Goal: Task Accomplishment & Management: Use online tool/utility

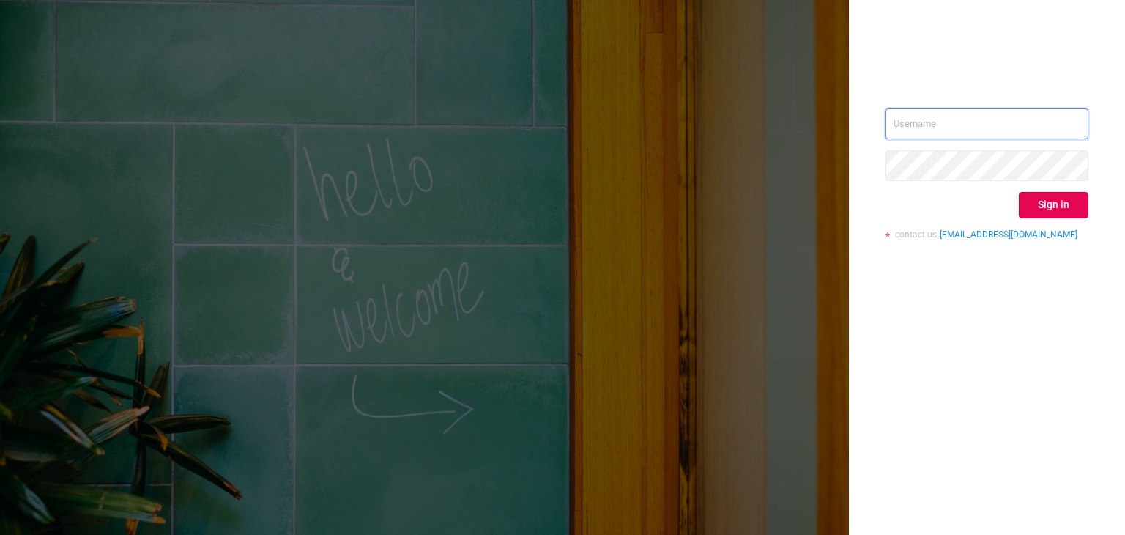
click at [953, 124] on input "text" at bounding box center [987, 123] width 203 height 31
type input "[PERSON_NAME][EMAIL_ADDRESS][DOMAIN_NAME]"
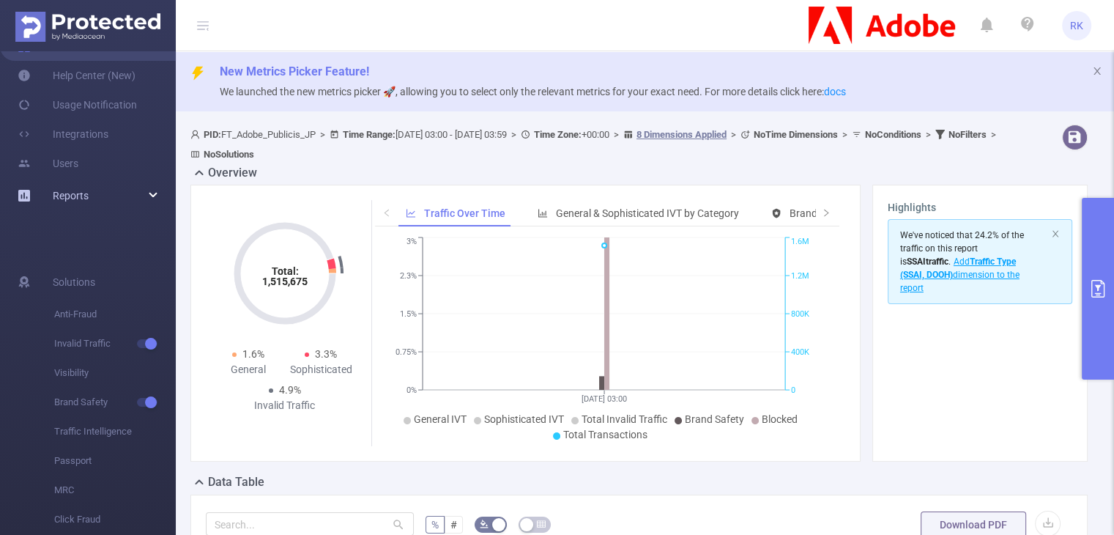
click at [136, 198] on div "Reports" at bounding box center [88, 195] width 176 height 29
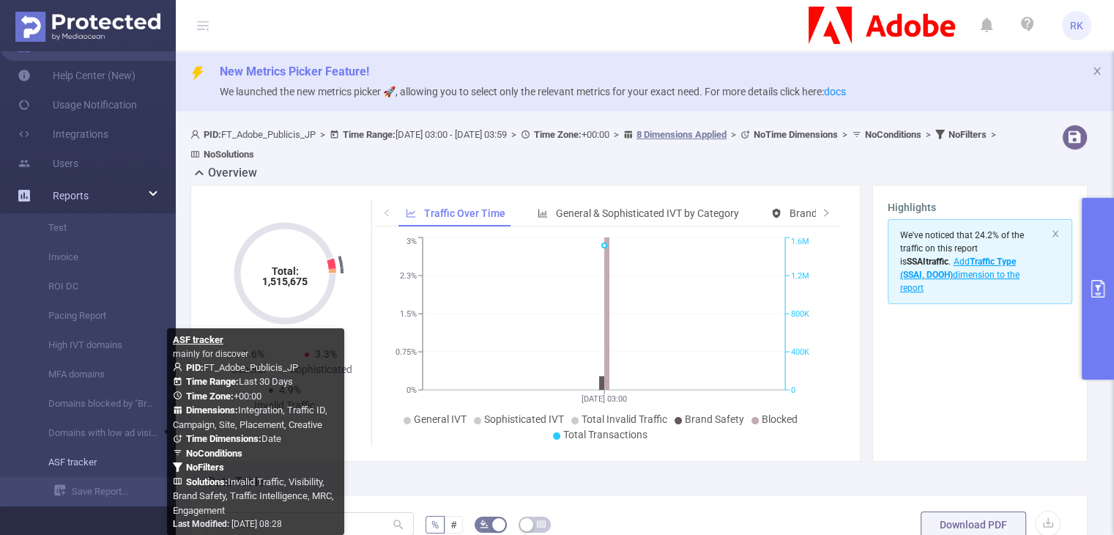
click at [88, 456] on link "ASF tracker" at bounding box center [93, 462] width 129 height 29
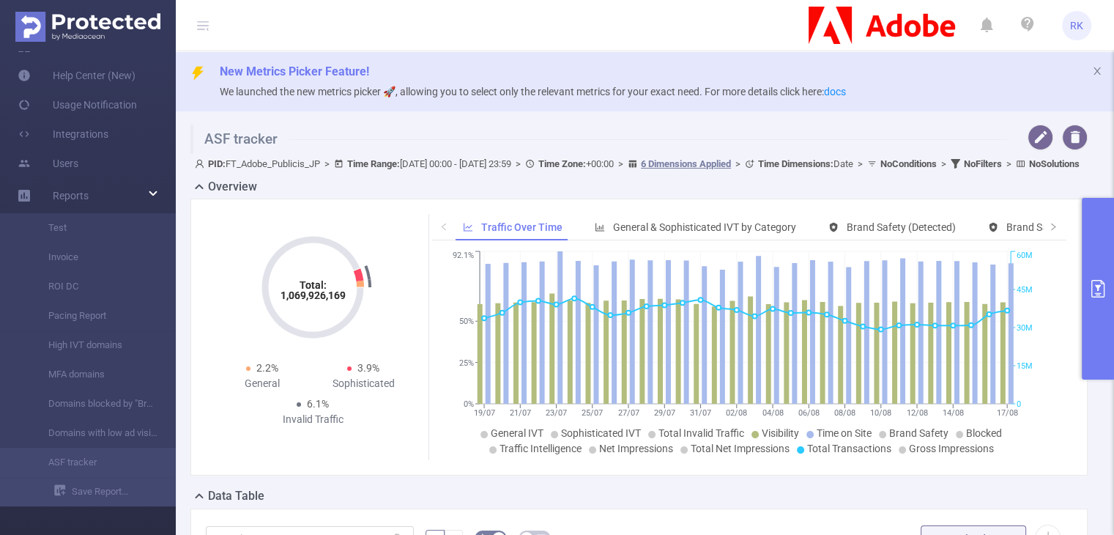
type input "[DATE] 00:00"
type input "[DATE] 23:59"
click at [1092, 252] on button "primary" at bounding box center [1098, 289] width 32 height 182
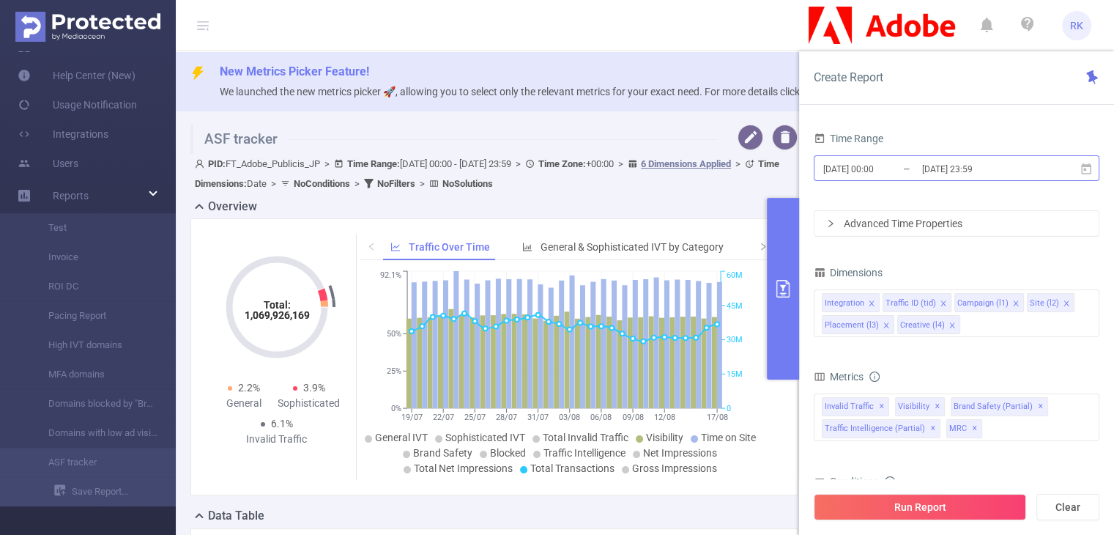
click at [877, 172] on input "[DATE] 00:00" at bounding box center [881, 169] width 119 height 20
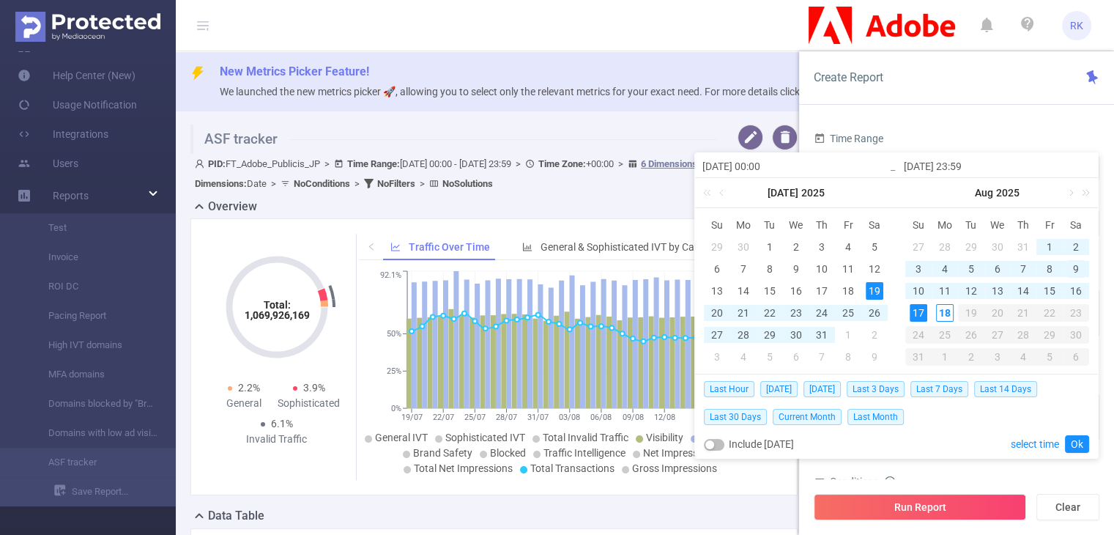
click at [1075, 267] on div "9" at bounding box center [1077, 269] width 18 height 18
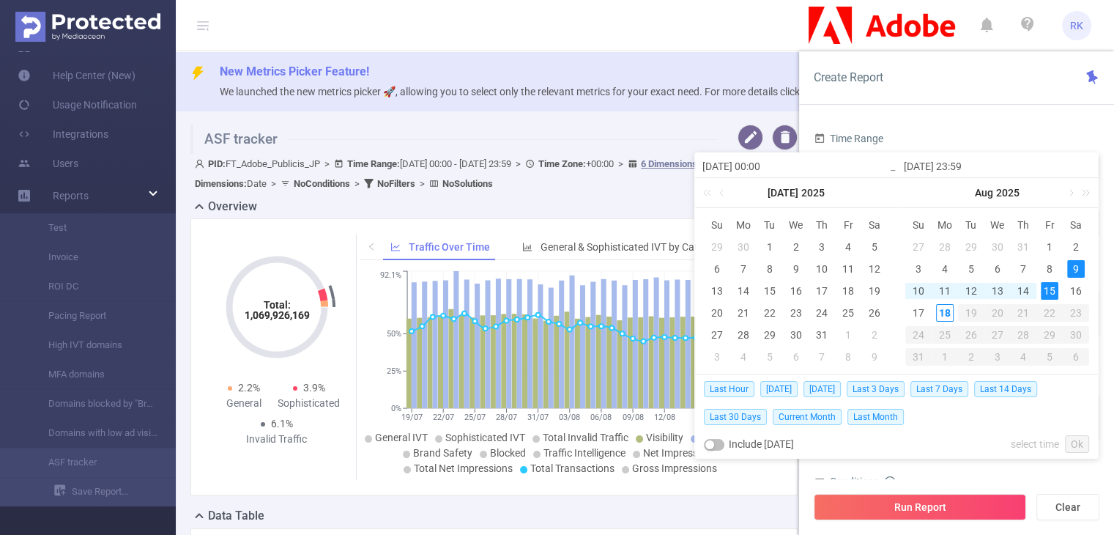
click at [1057, 291] on div "15" at bounding box center [1050, 291] width 18 height 18
type input "[DATE] 00:00"
type input "[DATE] 23:59"
type input "[DATE] 00:00"
type input "[DATE] 23:59"
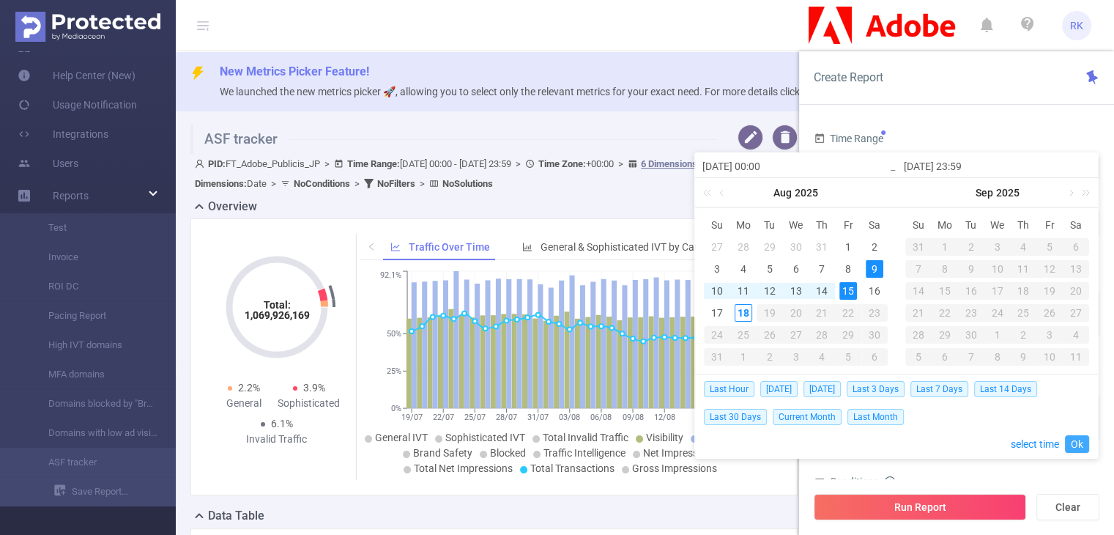
click at [1076, 439] on link "Ok" at bounding box center [1077, 444] width 24 height 18
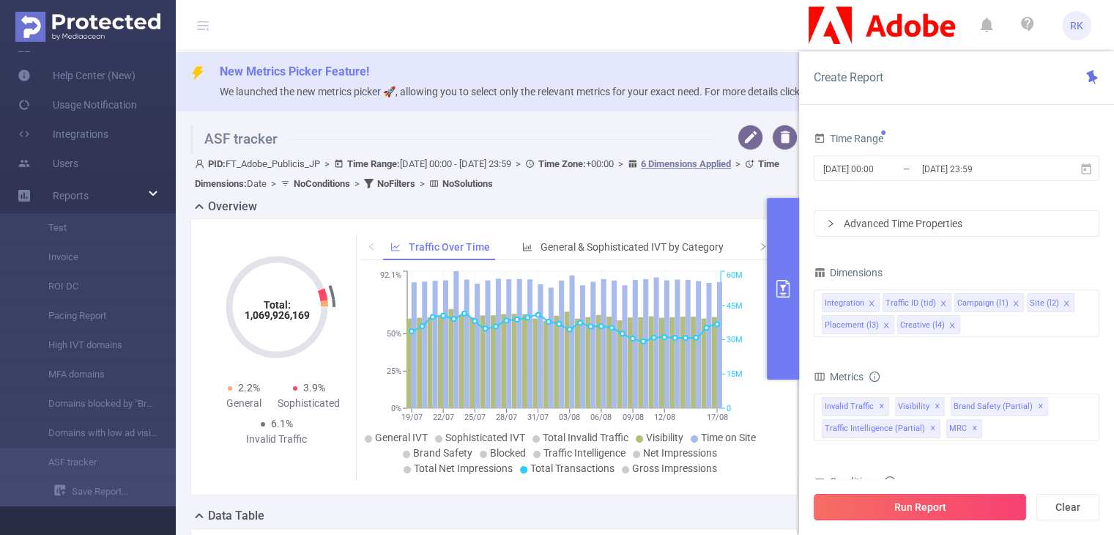
click at [994, 503] on button "Run Report" at bounding box center [920, 507] width 212 height 26
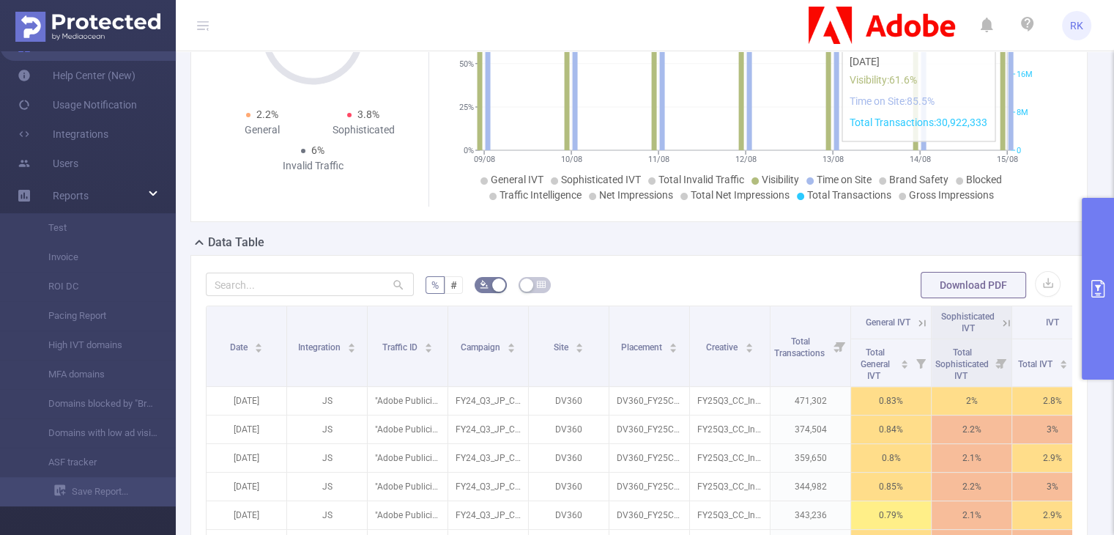
scroll to position [234, 0]
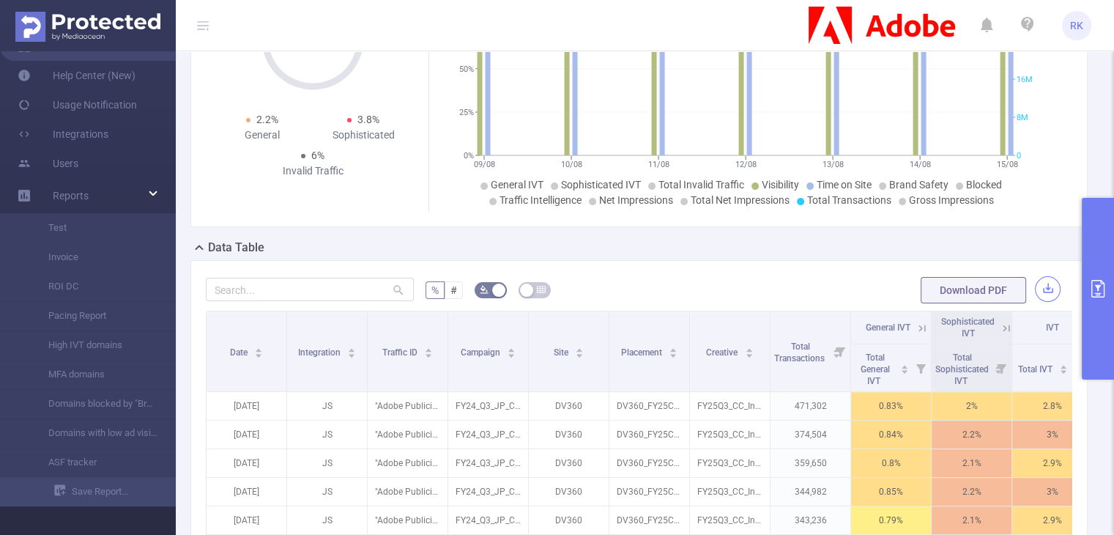
click at [1043, 291] on button "button" at bounding box center [1048, 289] width 26 height 26
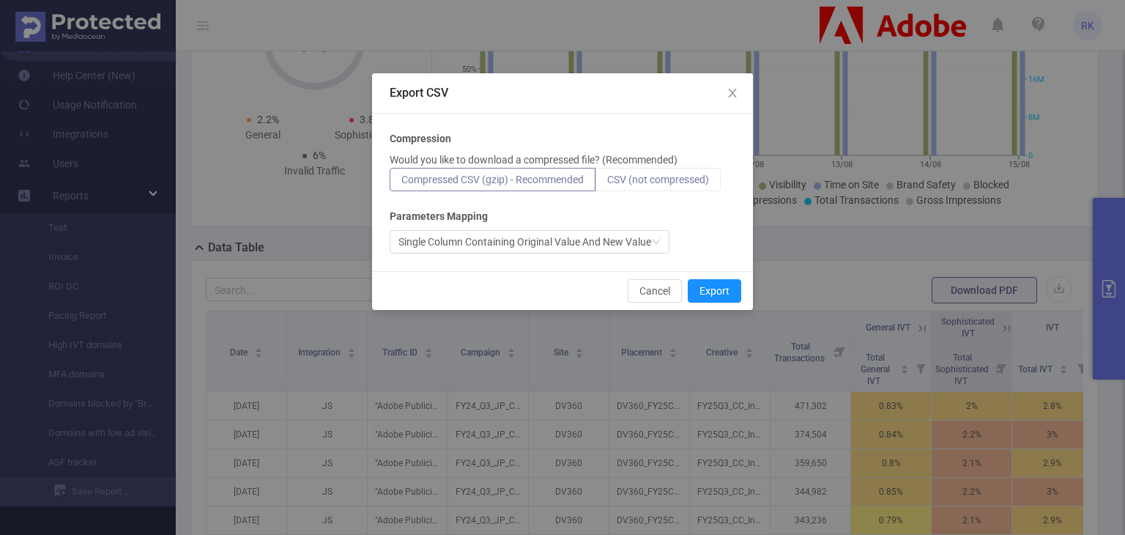
click at [676, 185] on label "CSV (not compressed)" at bounding box center [658, 179] width 125 height 23
click at [607, 183] on input "CSV (not compressed)" at bounding box center [607, 183] width 0 height 0
click at [709, 284] on button "Export" at bounding box center [714, 290] width 53 height 23
